Goal: Register for event/course

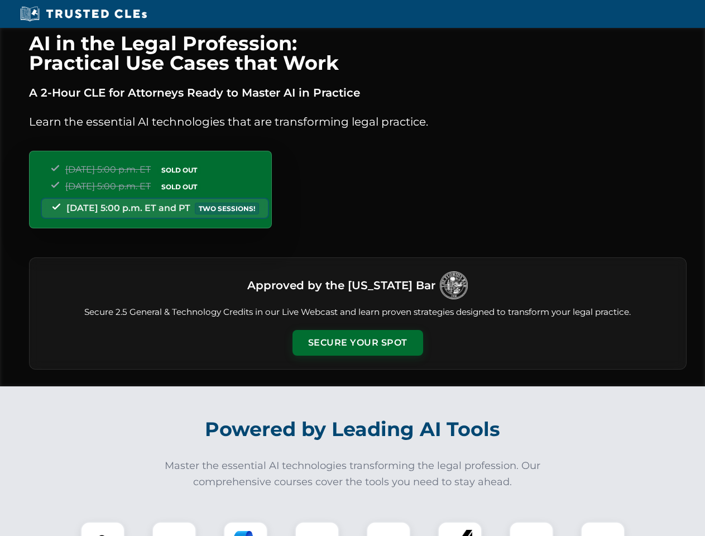
click at [357, 343] on button "Secure Your Spot" at bounding box center [358, 343] width 131 height 26
click at [103, 529] on img at bounding box center [103, 544] width 32 height 32
